Goal: Information Seeking & Learning: Learn about a topic

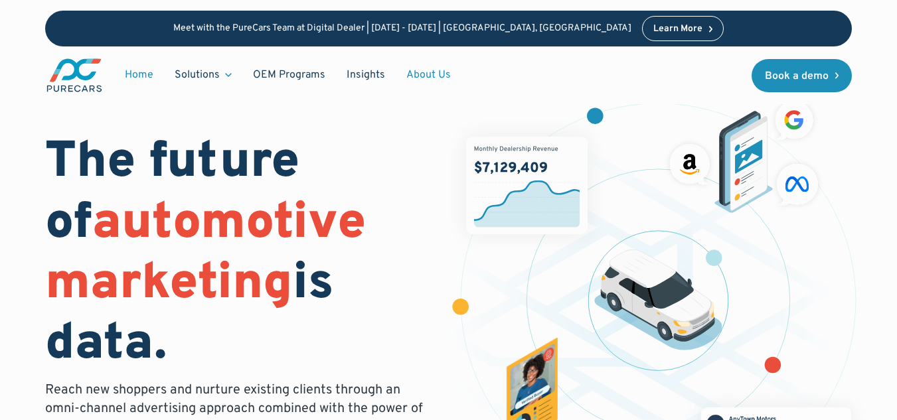
click at [413, 80] on link "About Us" at bounding box center [429, 74] width 66 height 25
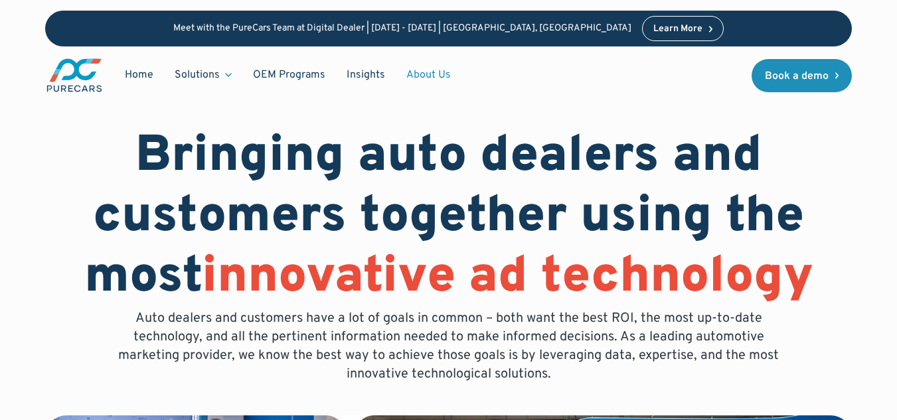
click at [437, 64] on link "About Us" at bounding box center [429, 74] width 66 height 25
